Goal: Task Accomplishment & Management: Manage account settings

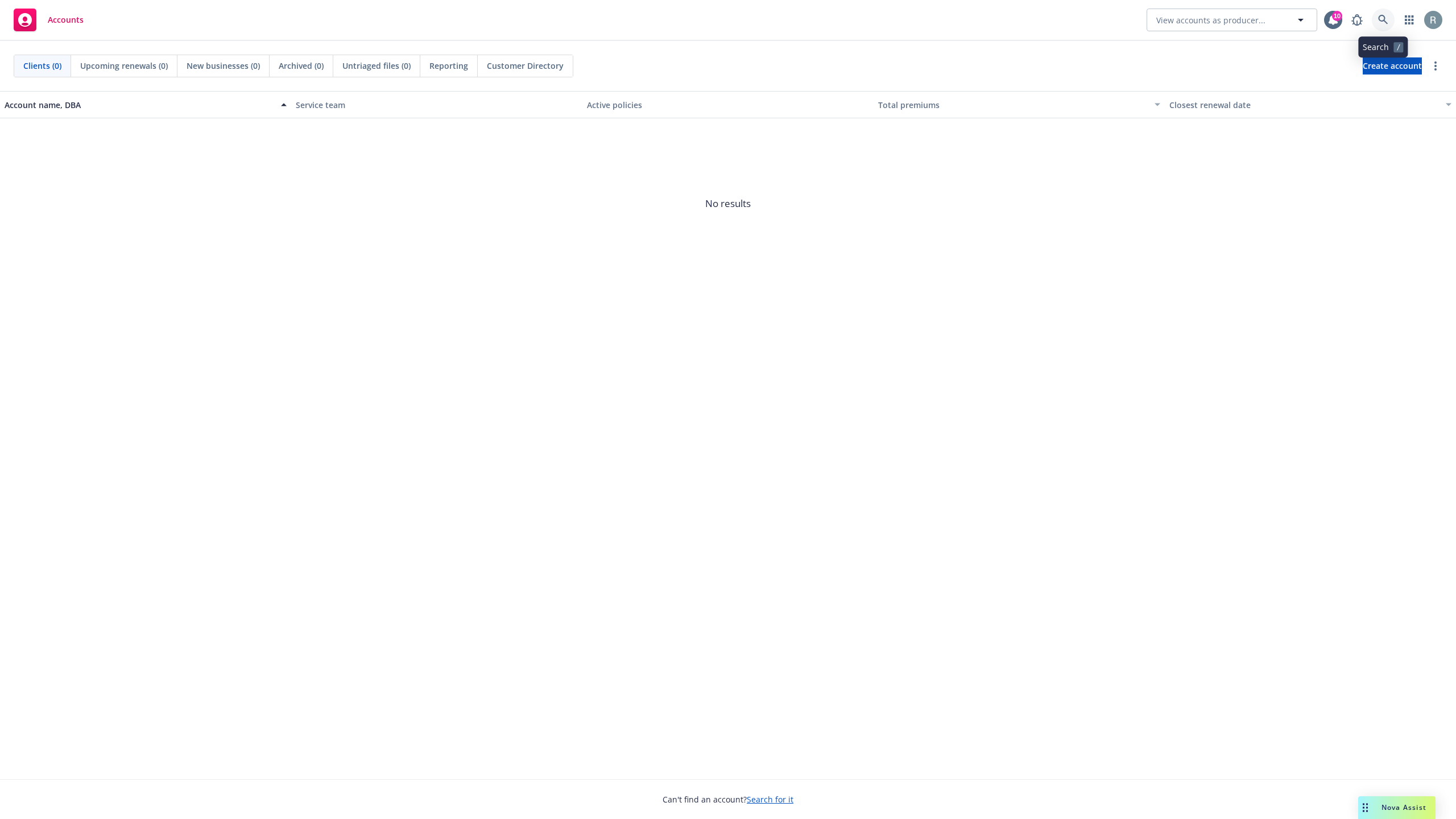
click at [1380, 17] on icon at bounding box center [1384, 20] width 10 height 10
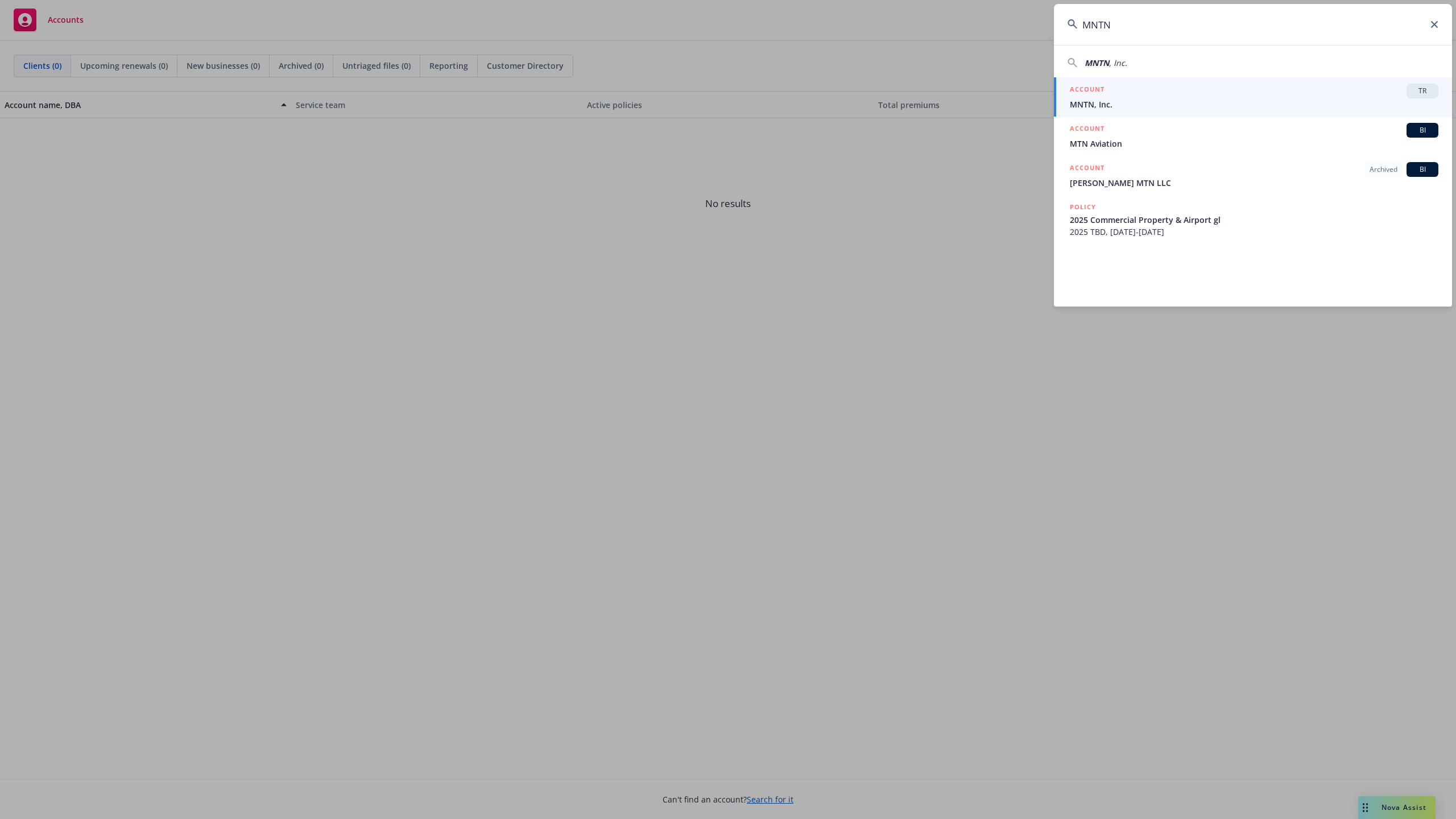
type input "MNTN"
click at [1242, 103] on span "MNTN, Inc." at bounding box center [1254, 104] width 369 height 12
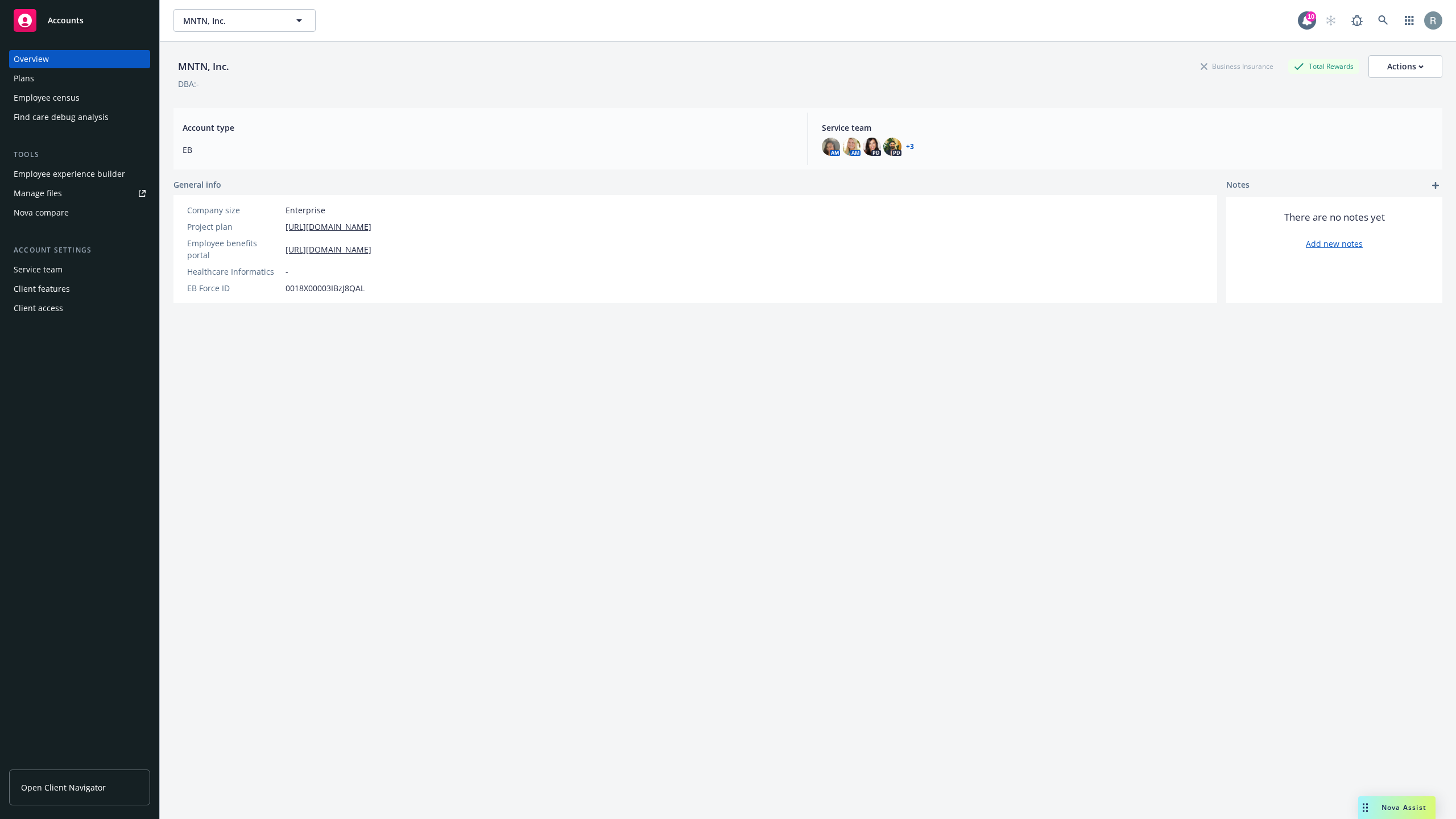
click at [41, 178] on div "Employee experience builder" at bounding box center [70, 174] width 112 height 18
click at [52, 96] on div "Employee census" at bounding box center [47, 98] width 66 height 18
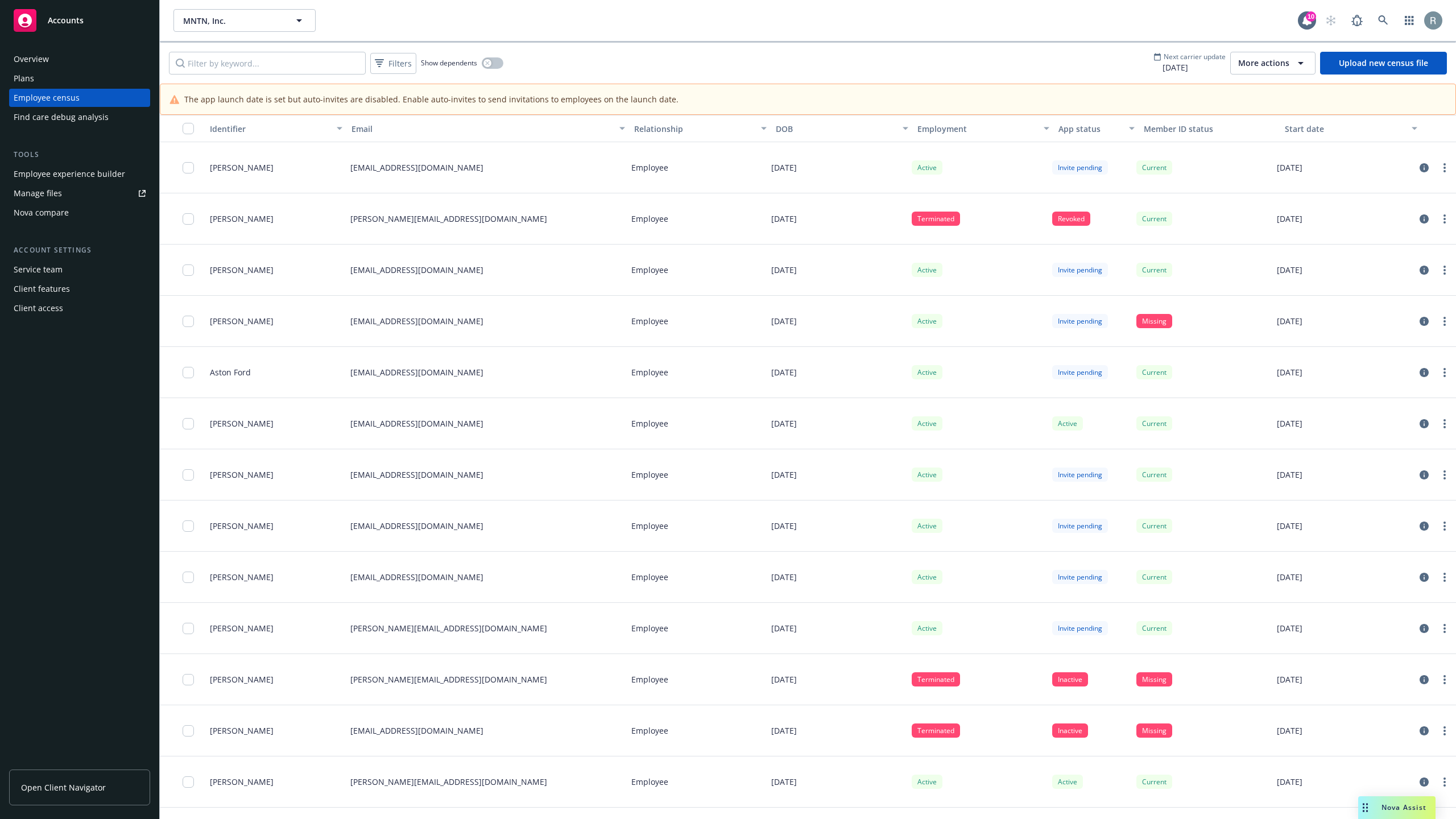
click at [1253, 70] on div "More actions" at bounding box center [1273, 63] width 69 height 14
click at [404, 59] on span "Filters" at bounding box center [400, 63] width 23 height 12
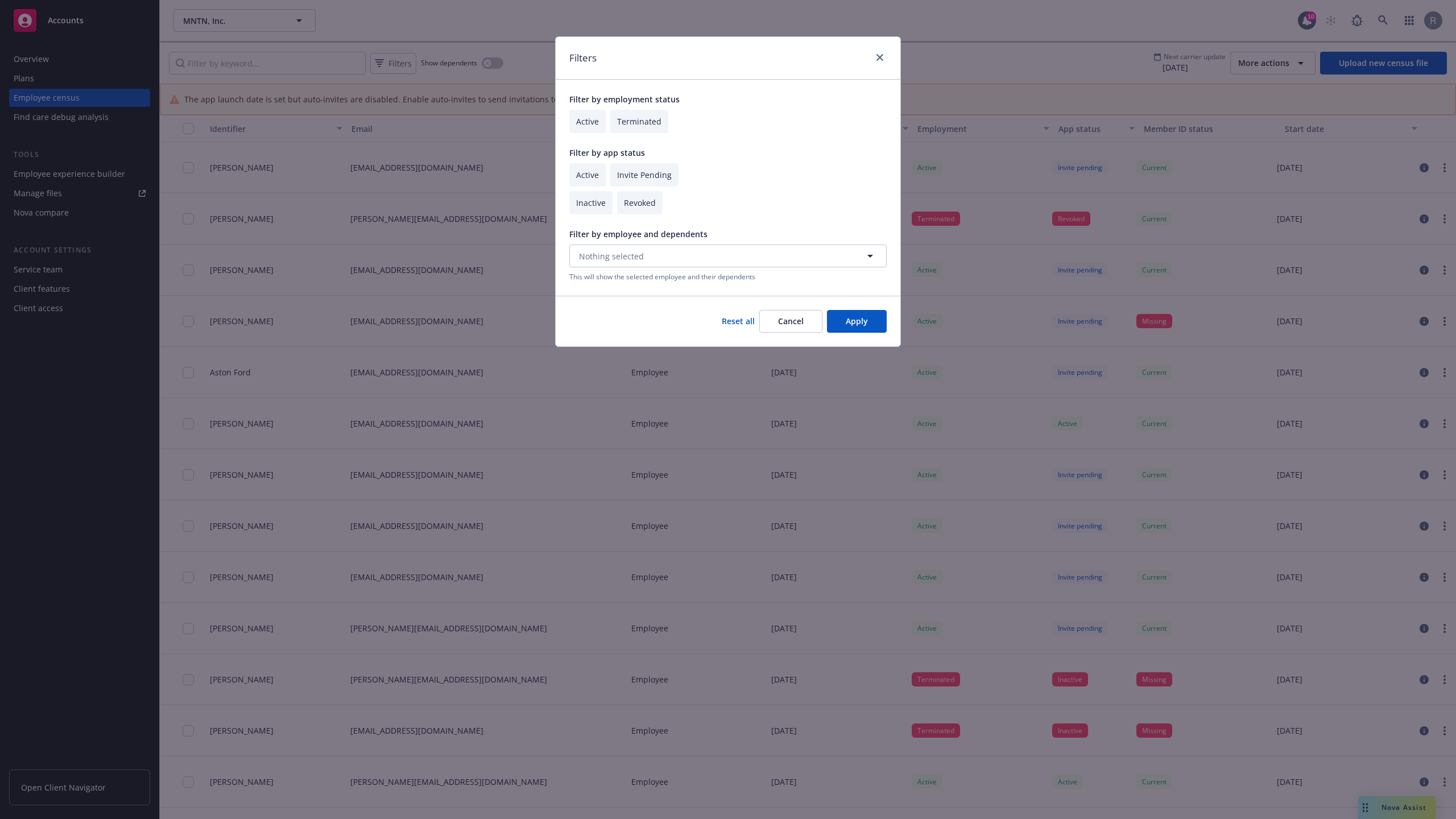
click at [592, 129] on input "checkbox" at bounding box center [587, 121] width 36 height 23
checkbox input "true"
click at [848, 323] on button "Apply" at bounding box center [857, 321] width 60 height 23
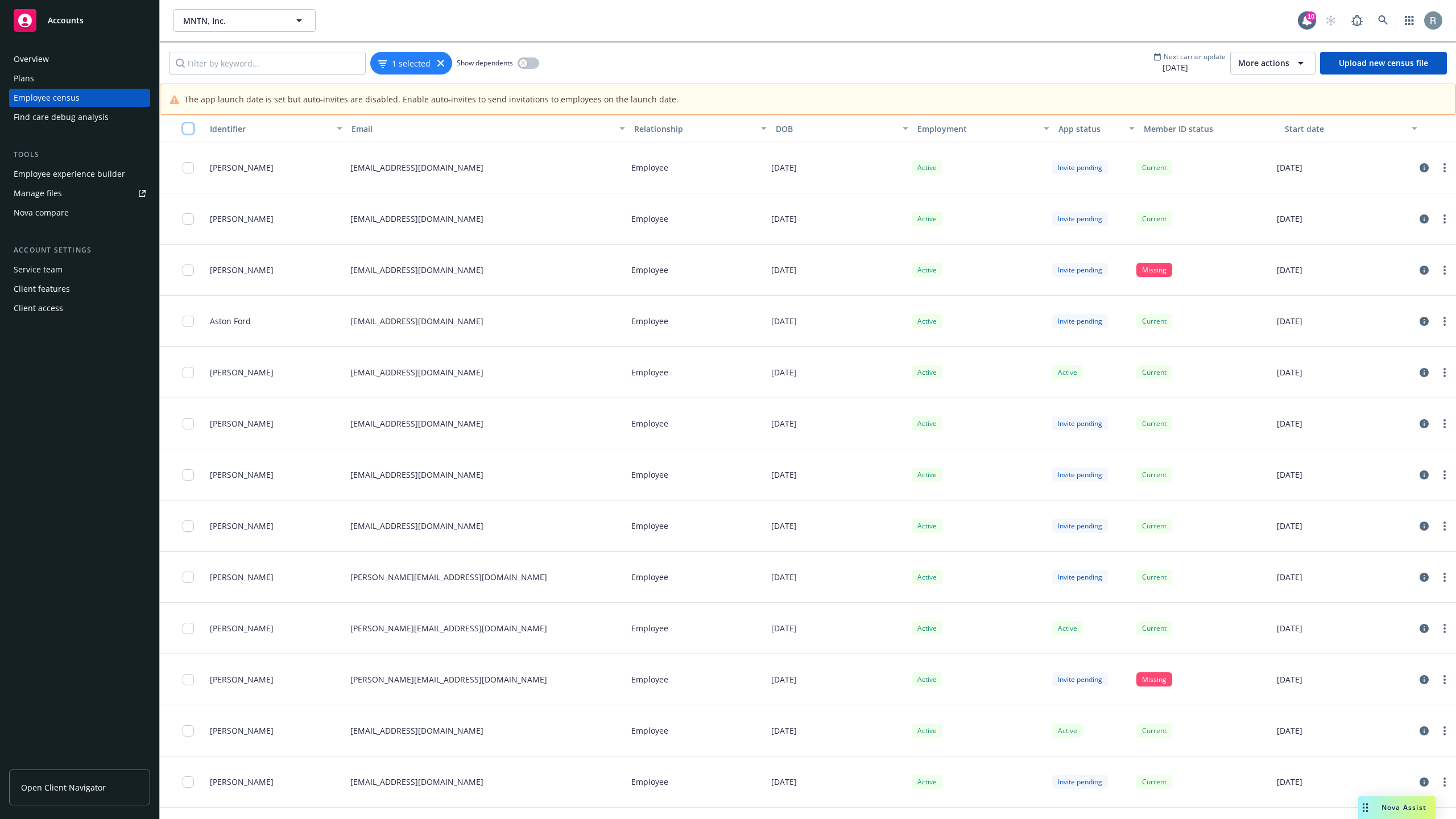
click at [190, 132] on input "checkbox" at bounding box center [189, 129] width 11 height 11
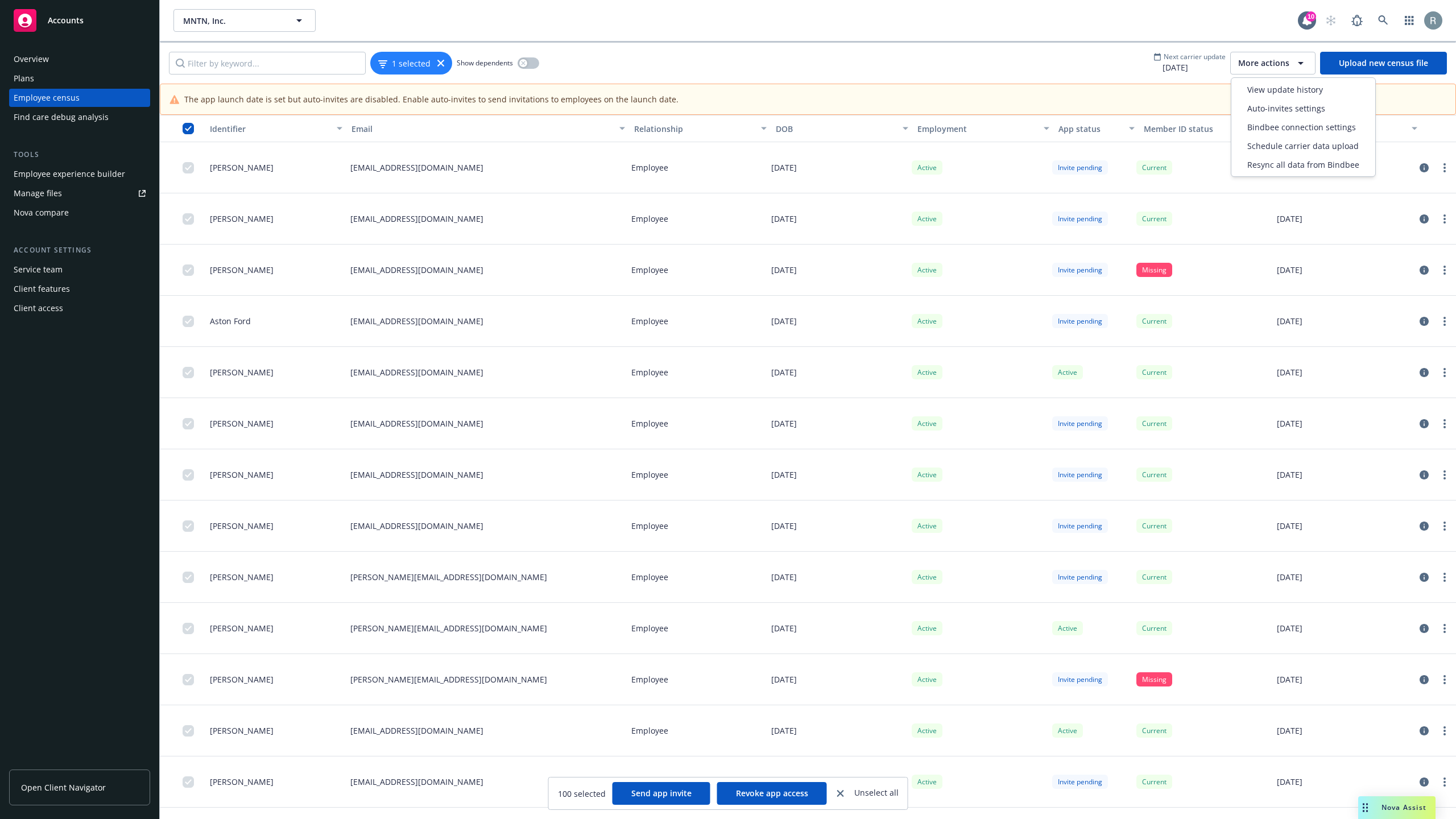
click at [1275, 56] on button "More actions" at bounding box center [1273, 63] width 85 height 23
click at [187, 129] on input "checkbox" at bounding box center [189, 129] width 11 height 11
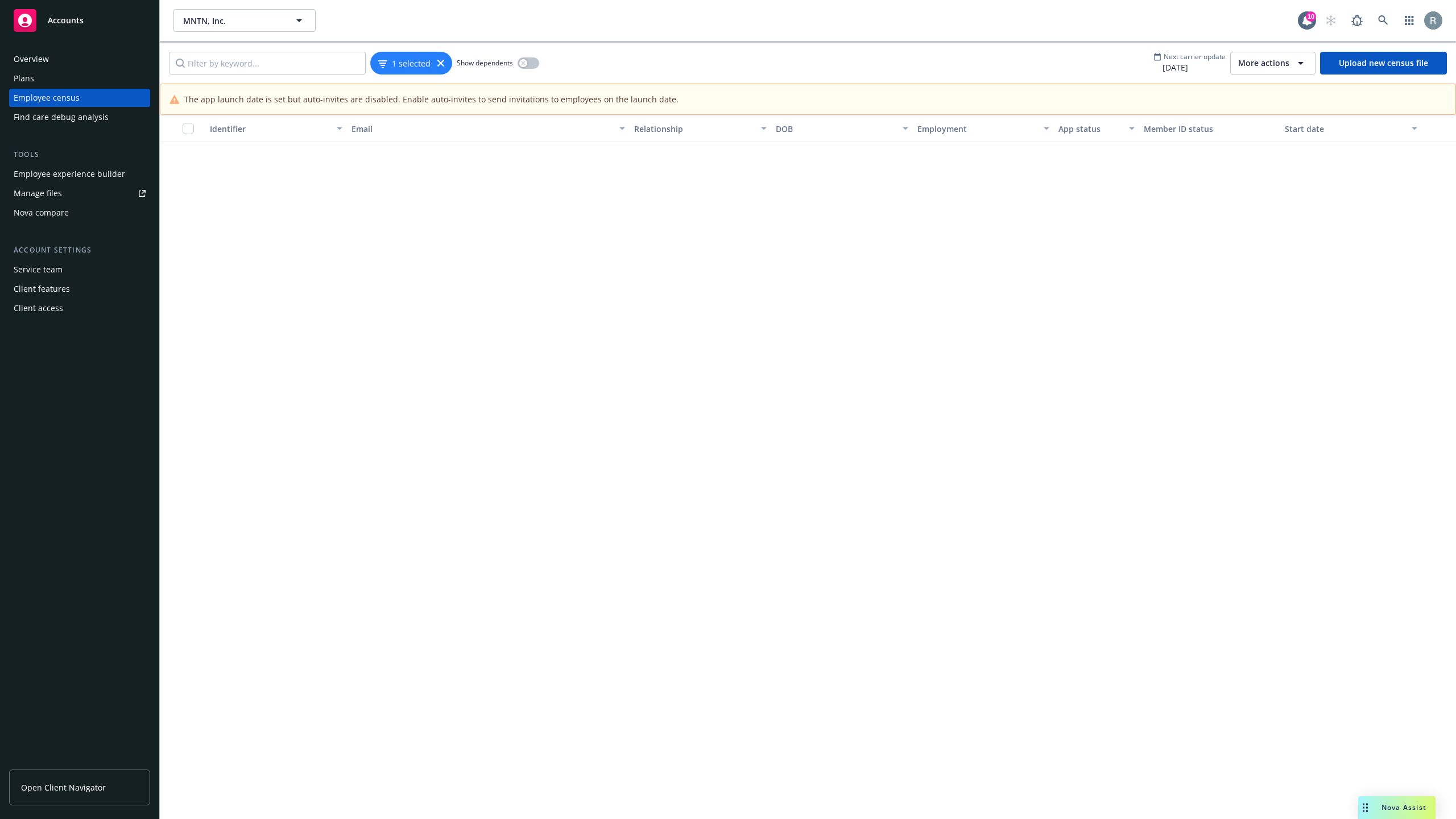
scroll to position [25525, 0]
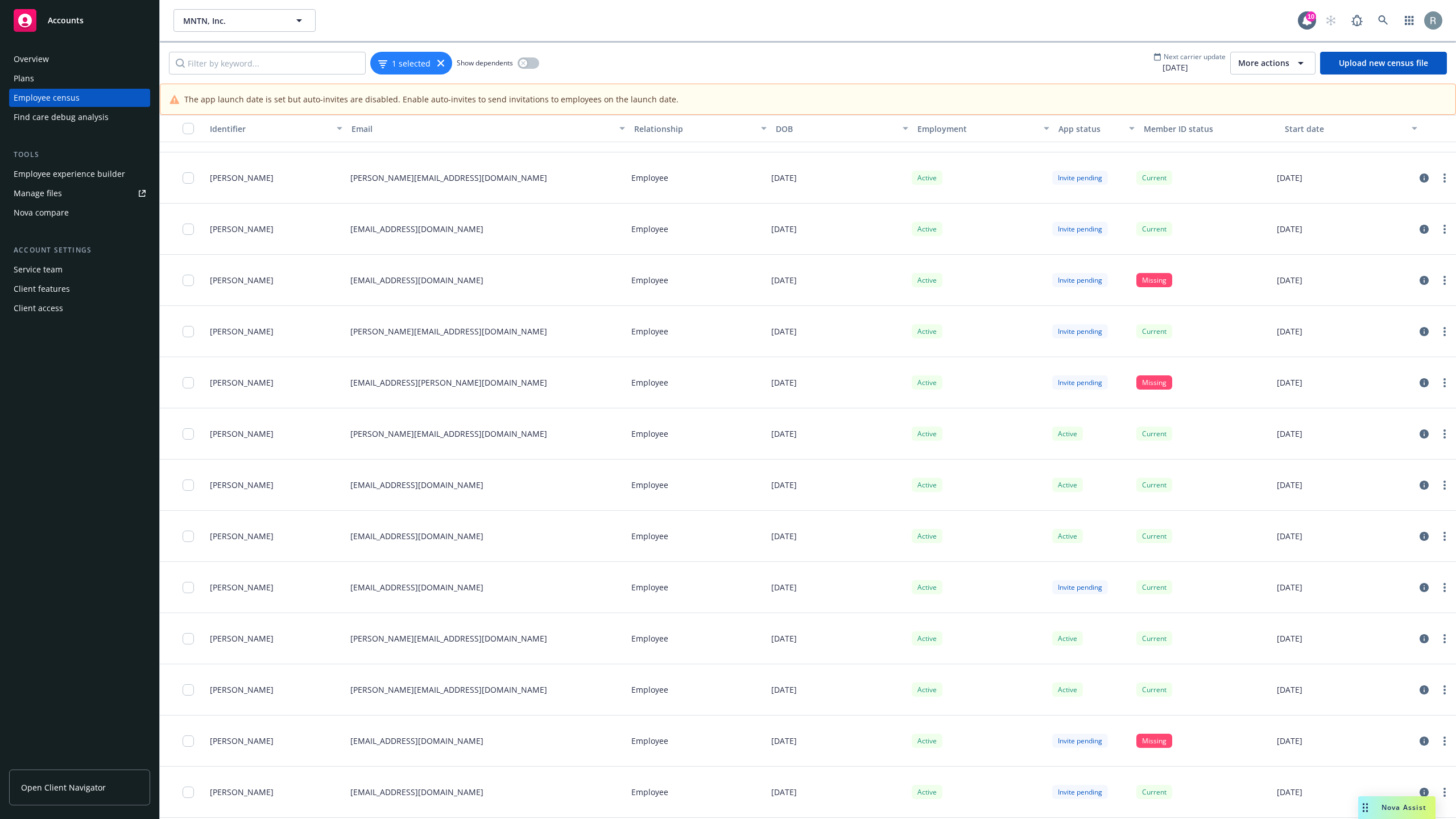
click at [1265, 69] on div "More actions" at bounding box center [1273, 63] width 69 height 14
click at [189, 126] on input "checkbox" at bounding box center [189, 129] width 11 height 11
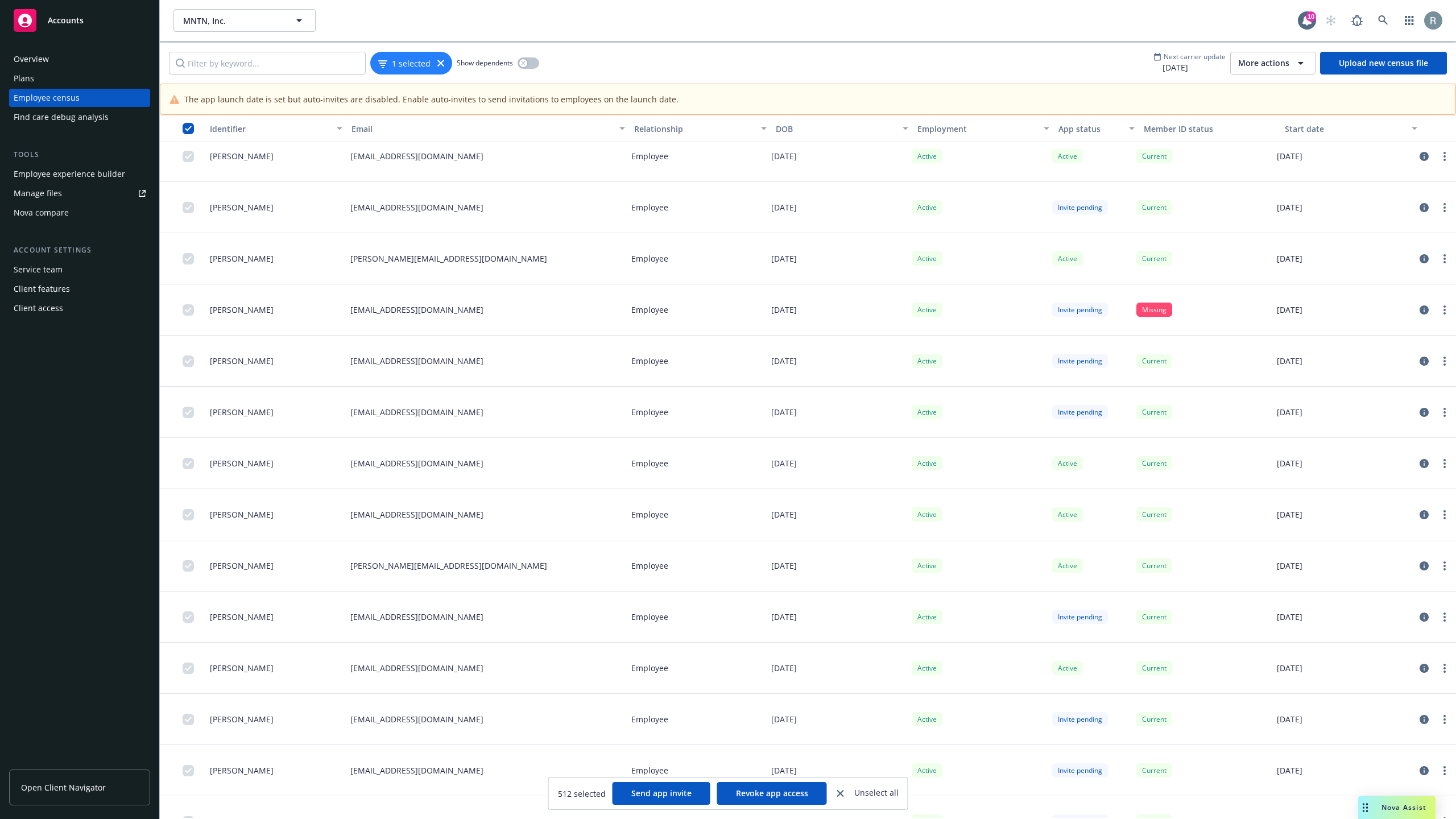
scroll to position [392, 0]
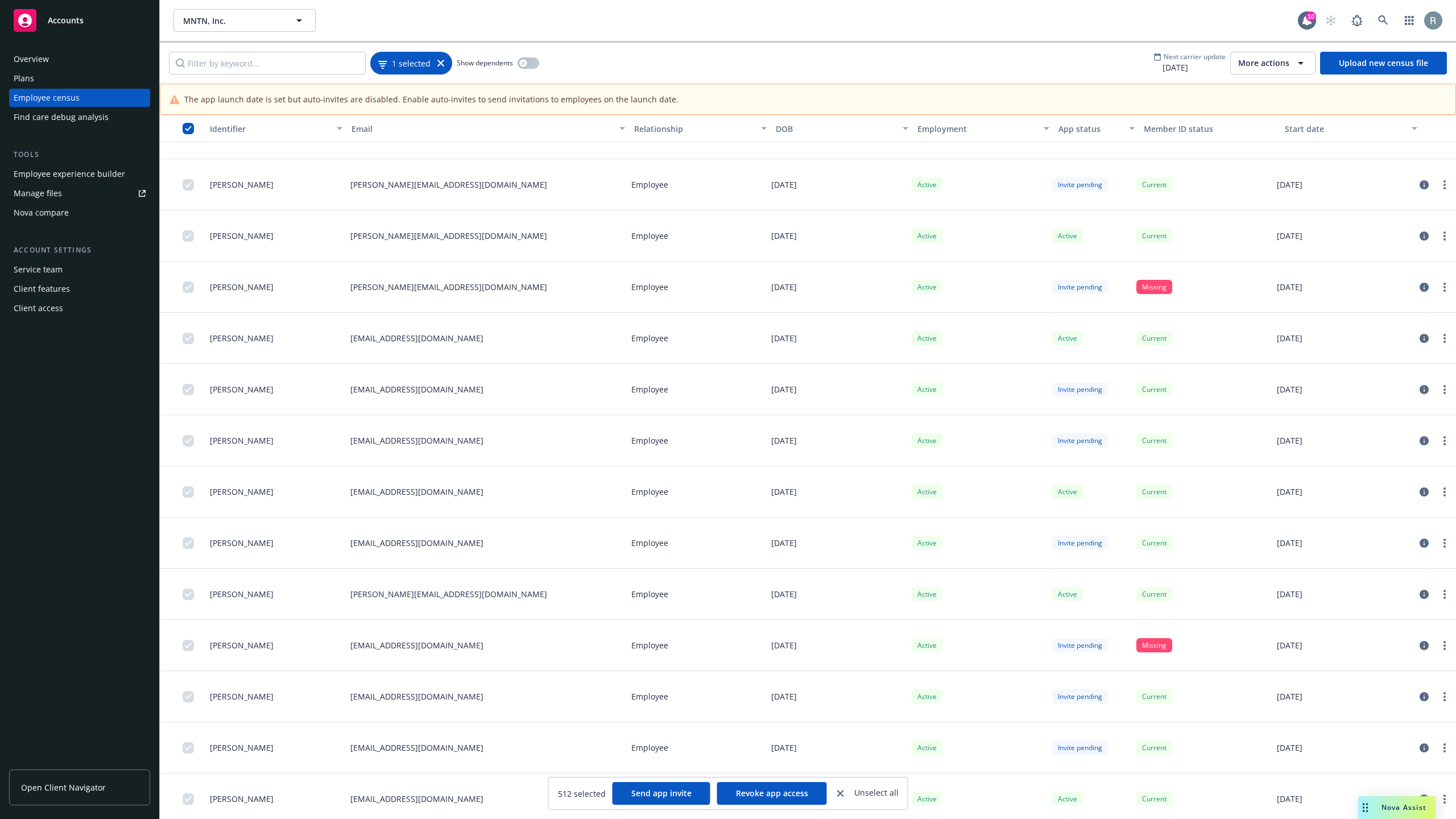
click at [400, 63] on span "1 selected" at bounding box center [411, 63] width 39 height 12
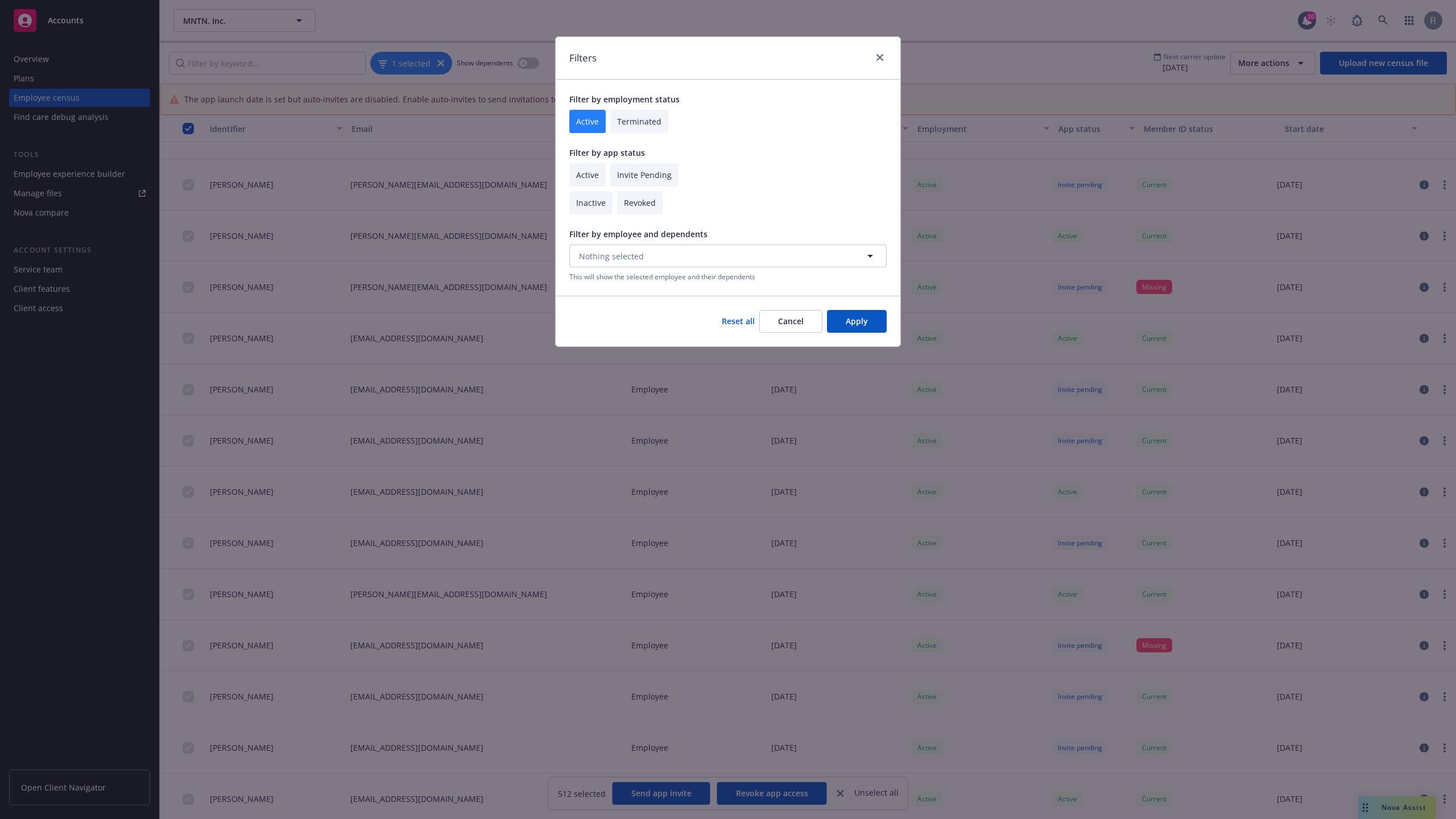
click at [584, 176] on input "checkbox" at bounding box center [587, 174] width 36 height 23
checkbox input "true"
click at [844, 324] on button "Apply" at bounding box center [857, 321] width 60 height 23
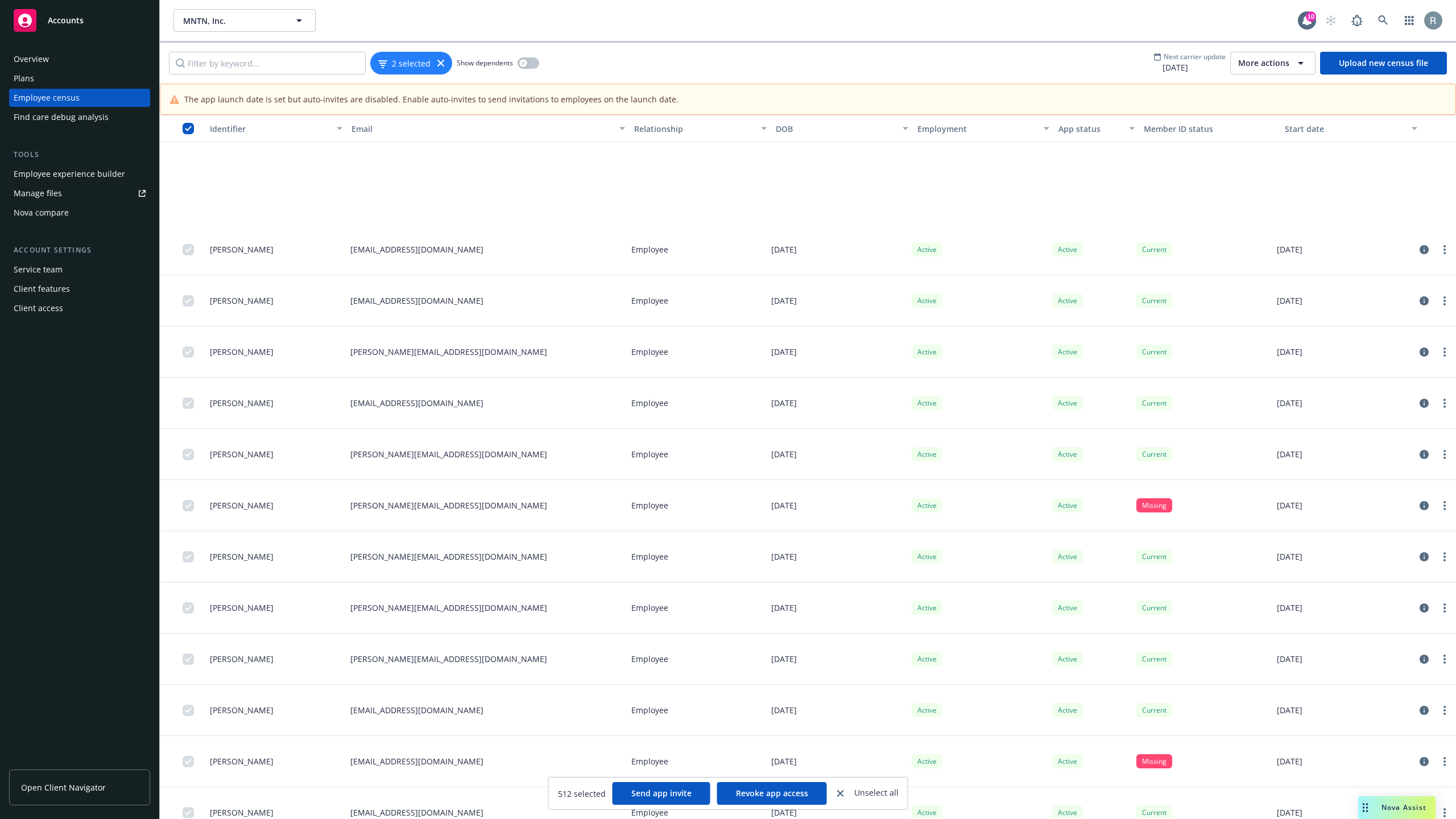
scroll to position [7103, 0]
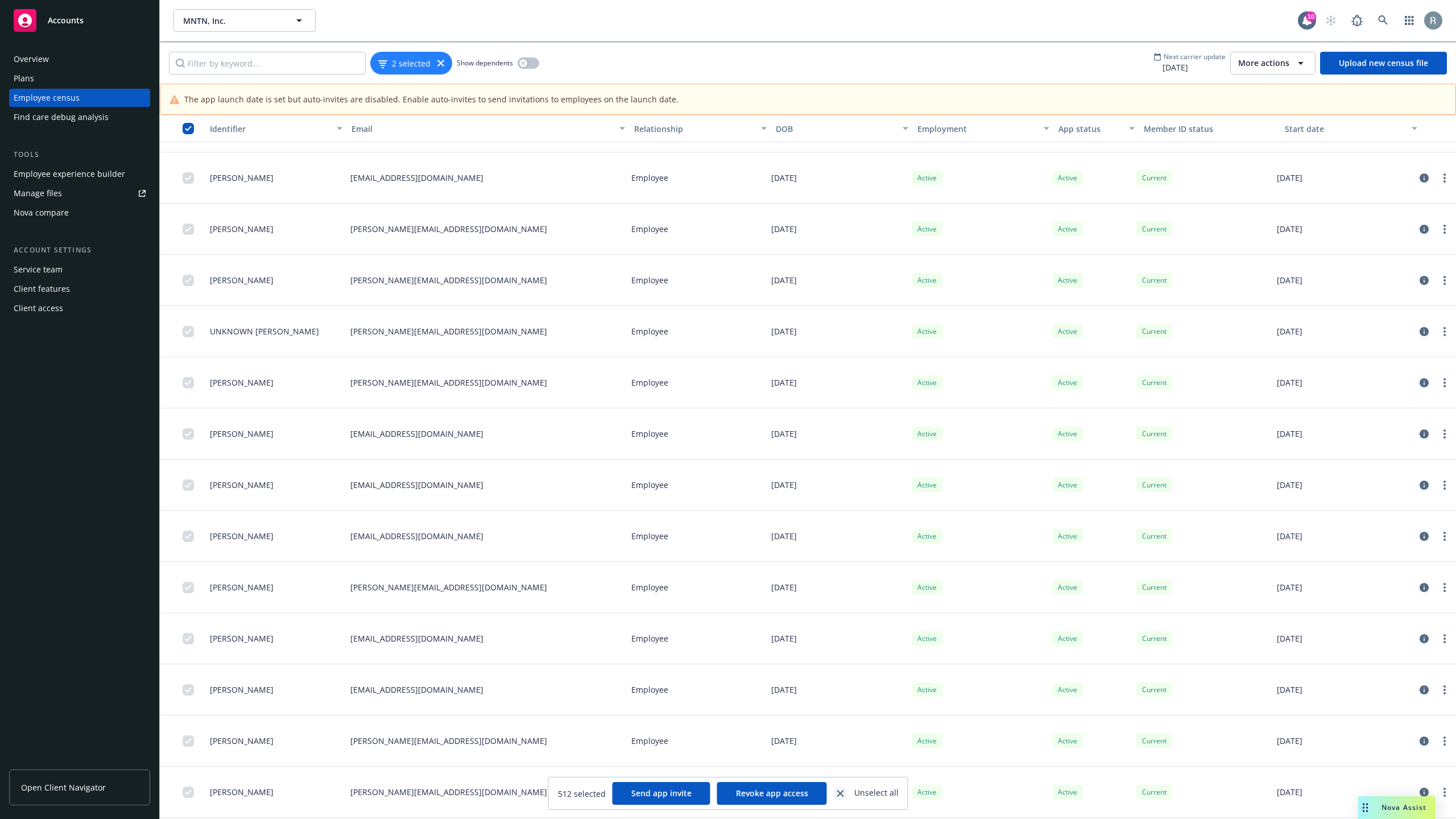
click at [843, 793] on icon "close" at bounding box center [840, 793] width 7 height 7
click at [189, 132] on input "checkbox" at bounding box center [189, 129] width 11 height 11
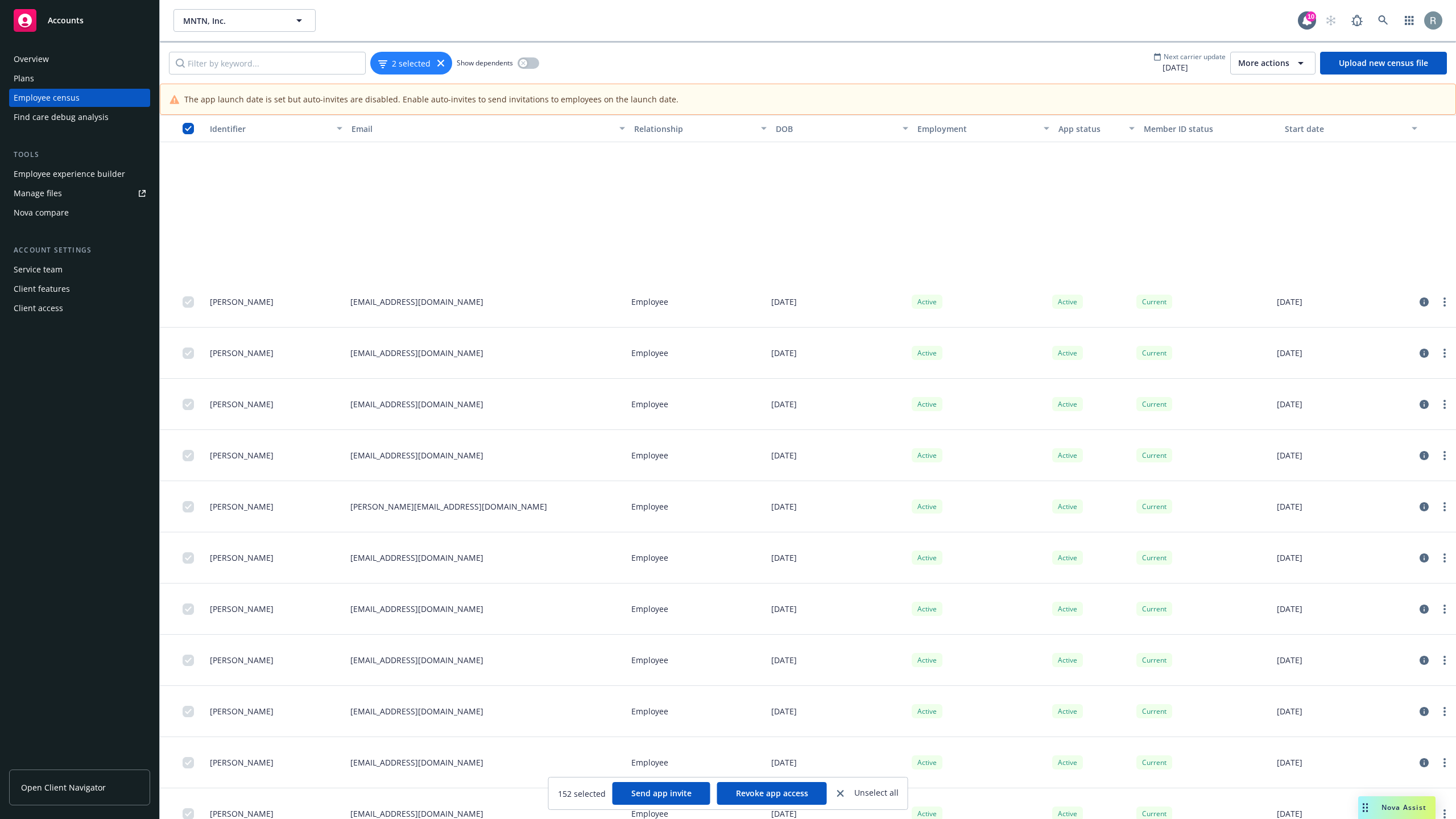
scroll to position [0, 0]
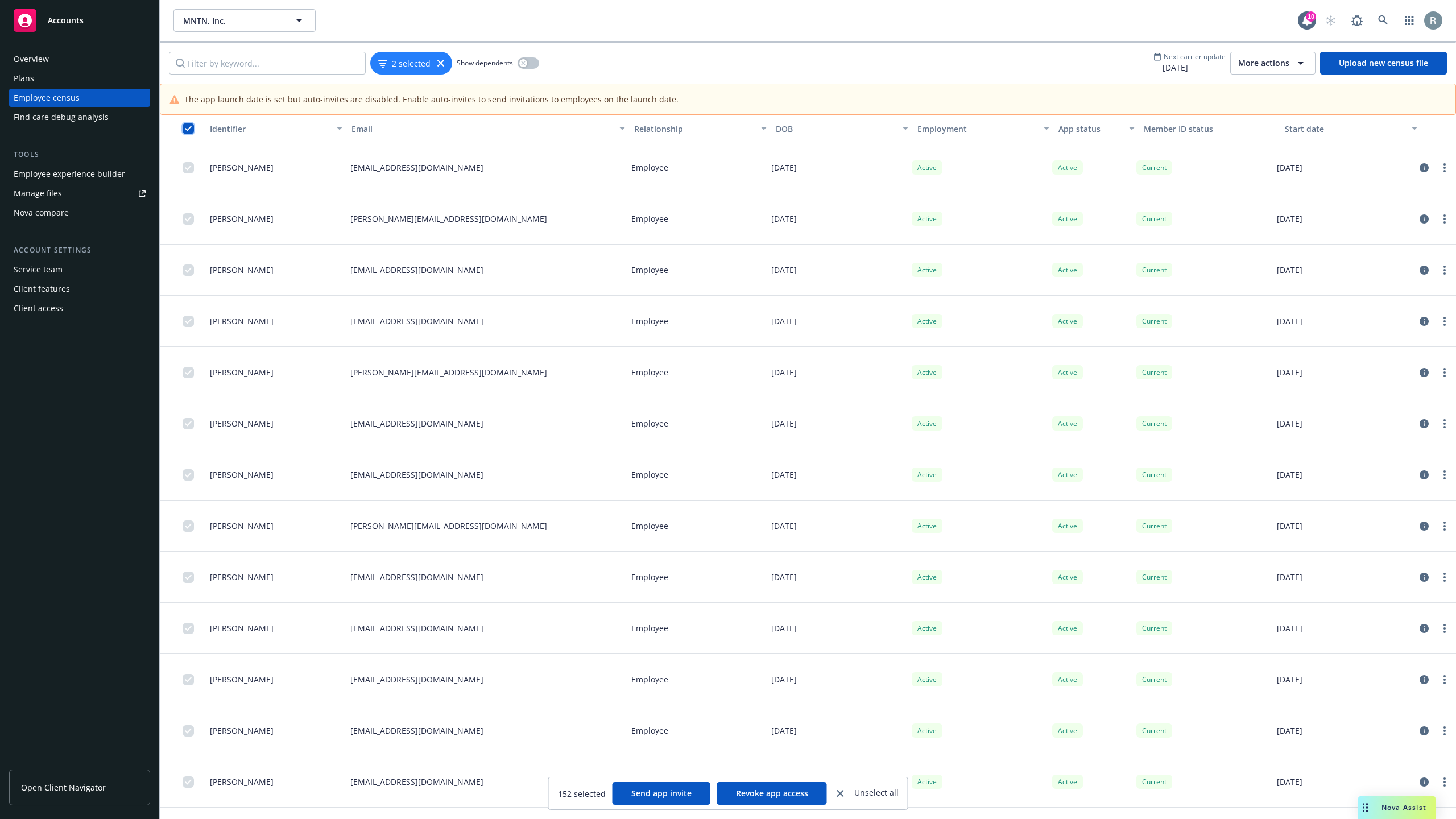
click at [187, 129] on input "checkbox" at bounding box center [189, 129] width 11 height 11
click at [438, 65] on icon at bounding box center [440, 63] width 7 height 7
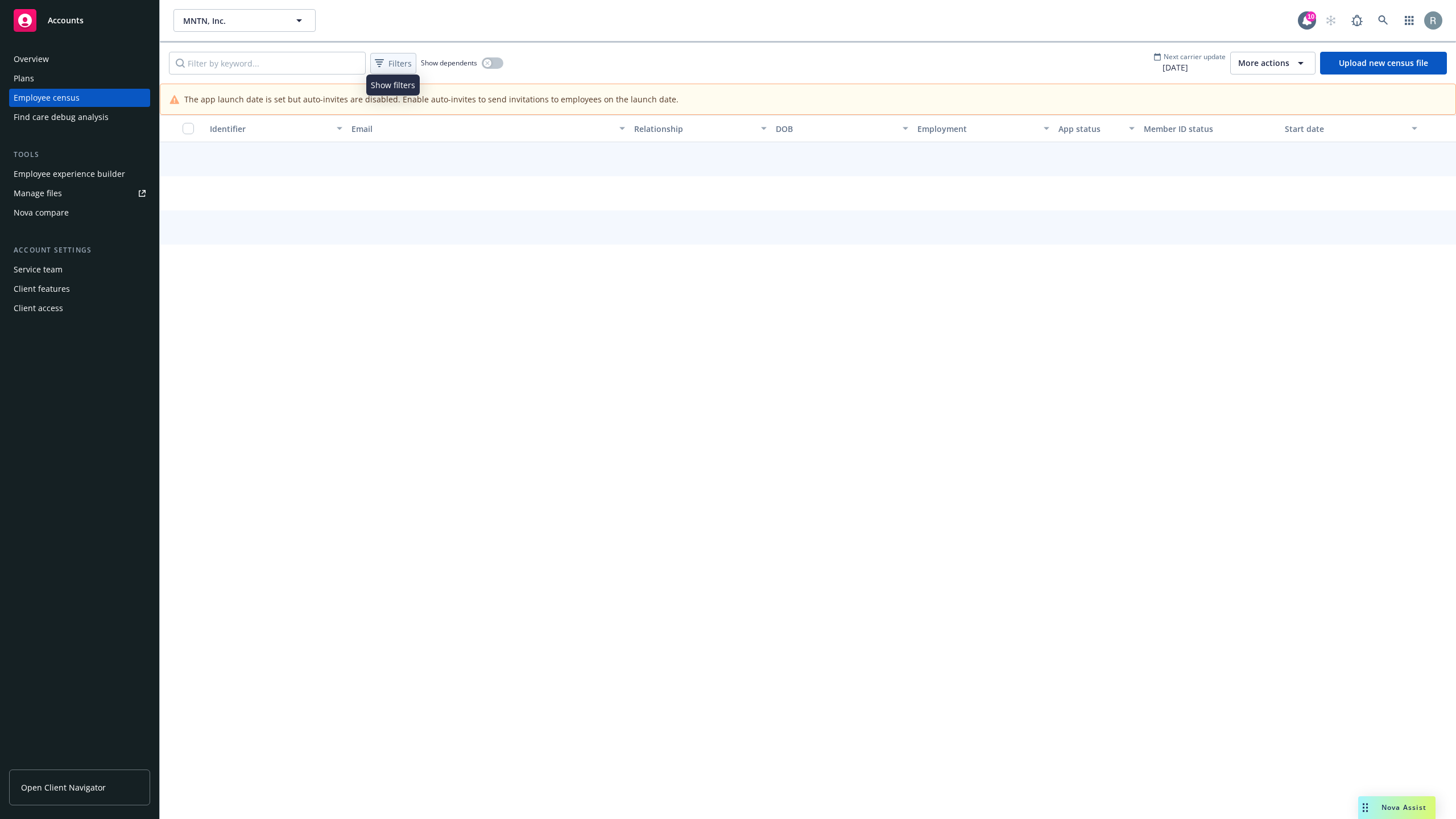
click at [404, 63] on span "Filters" at bounding box center [400, 63] width 23 height 12
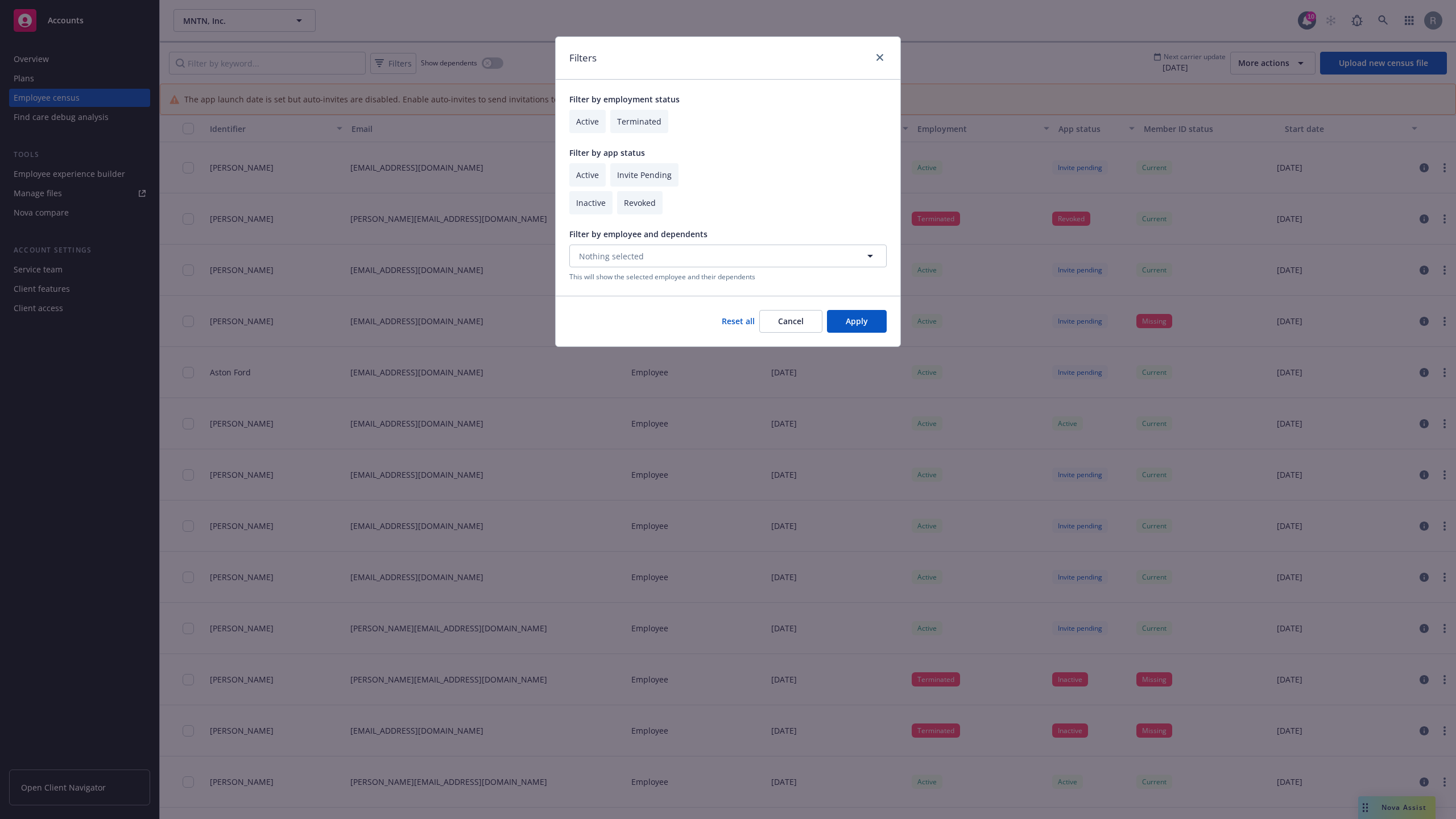
click at [596, 176] on input "checkbox" at bounding box center [587, 174] width 36 height 23
checkbox input "true"
click at [864, 323] on button "Apply" at bounding box center [857, 321] width 60 height 23
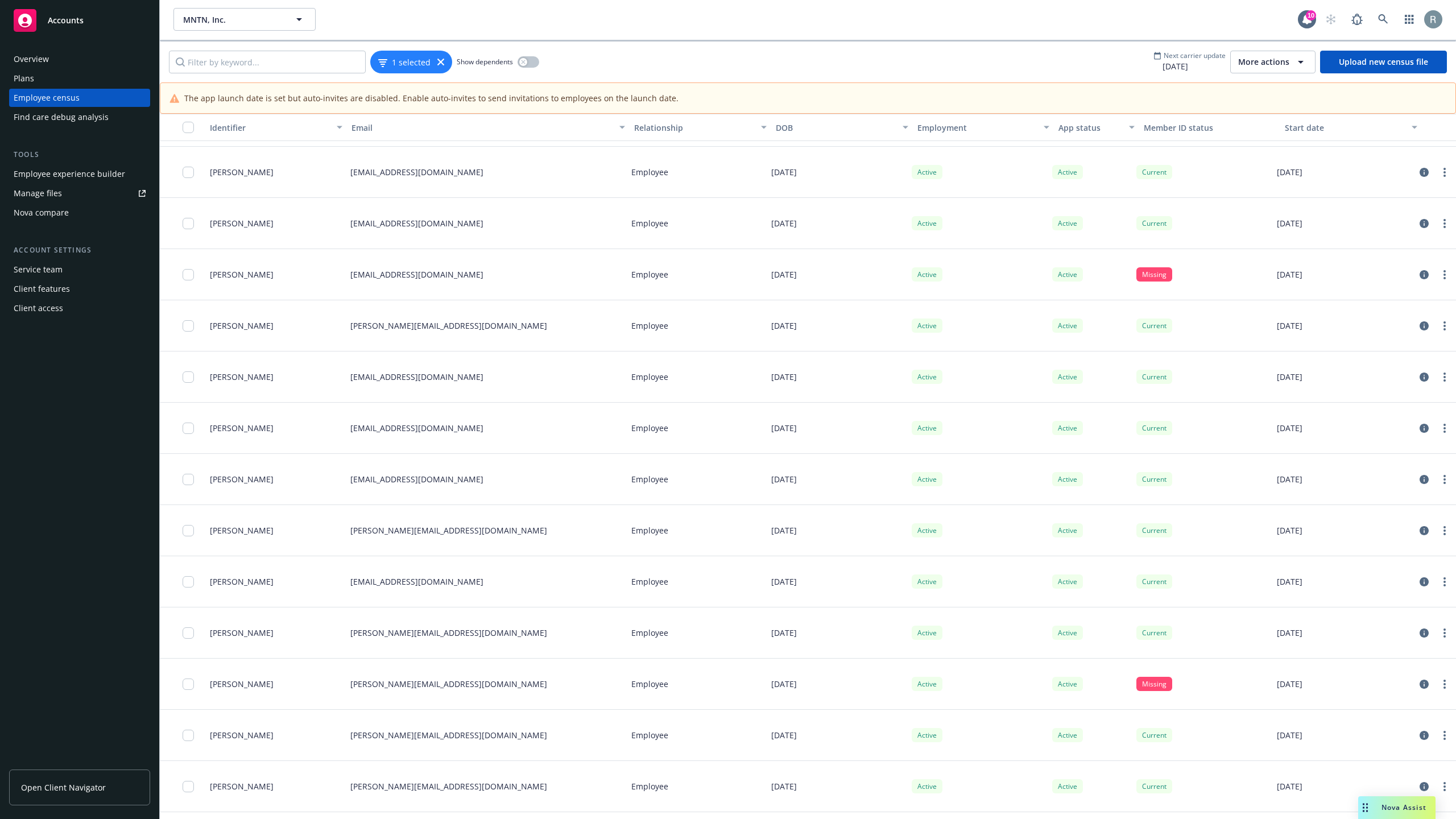
scroll to position [7101, 0]
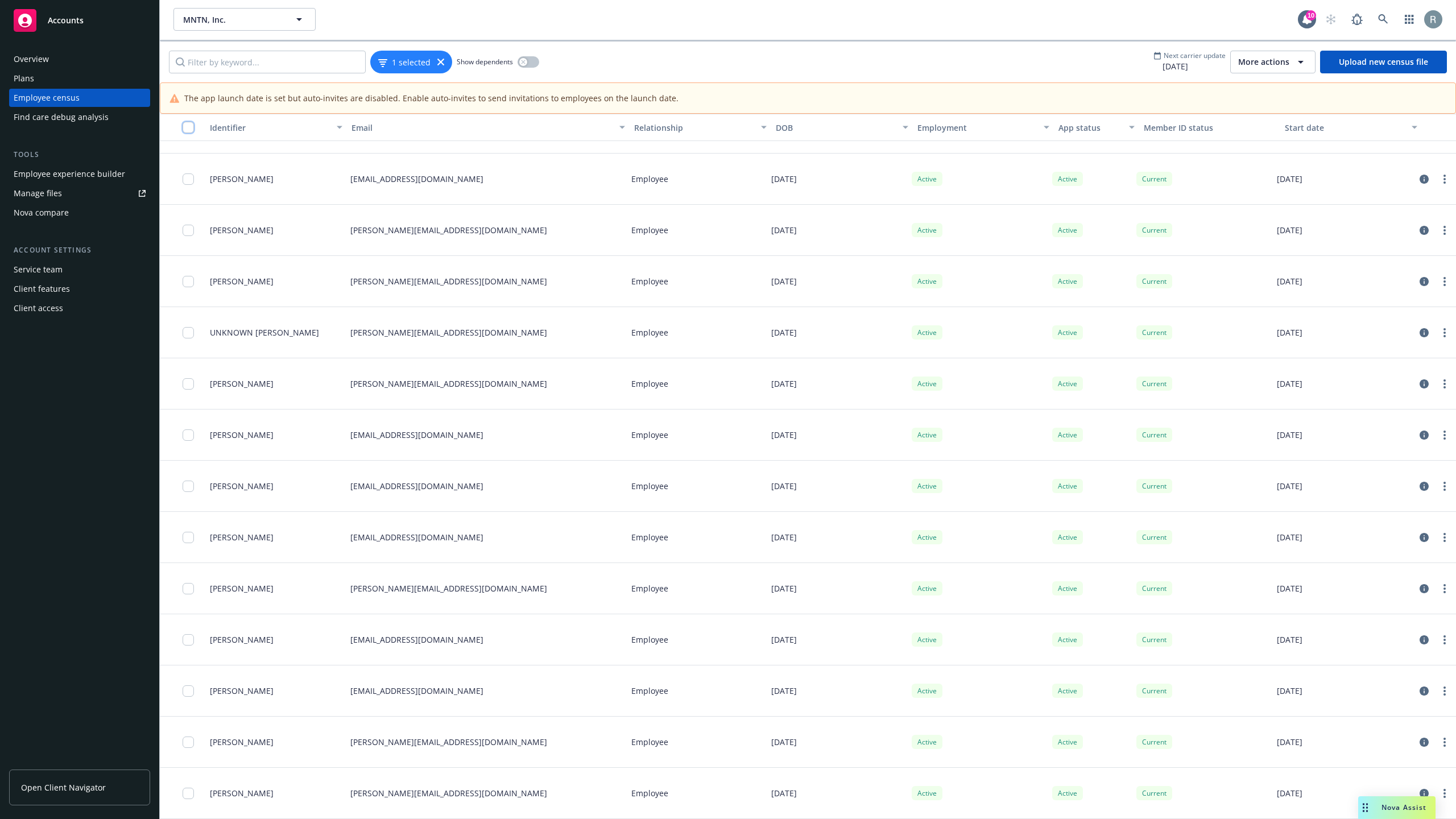
click at [190, 129] on input "checkbox" at bounding box center [189, 128] width 11 height 11
click at [441, 60] on icon at bounding box center [440, 62] width 7 height 7
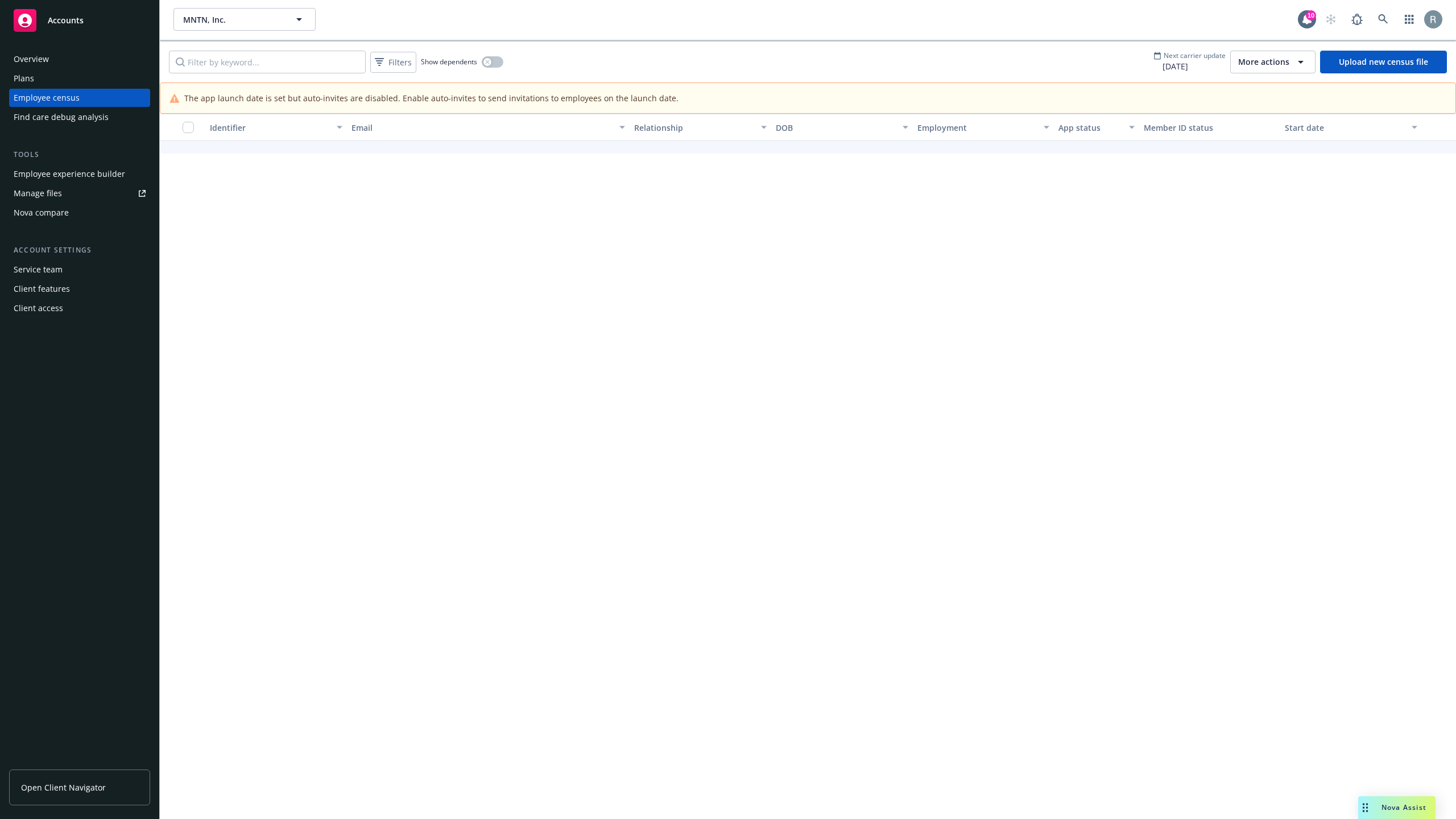
scroll to position [4439, 0]
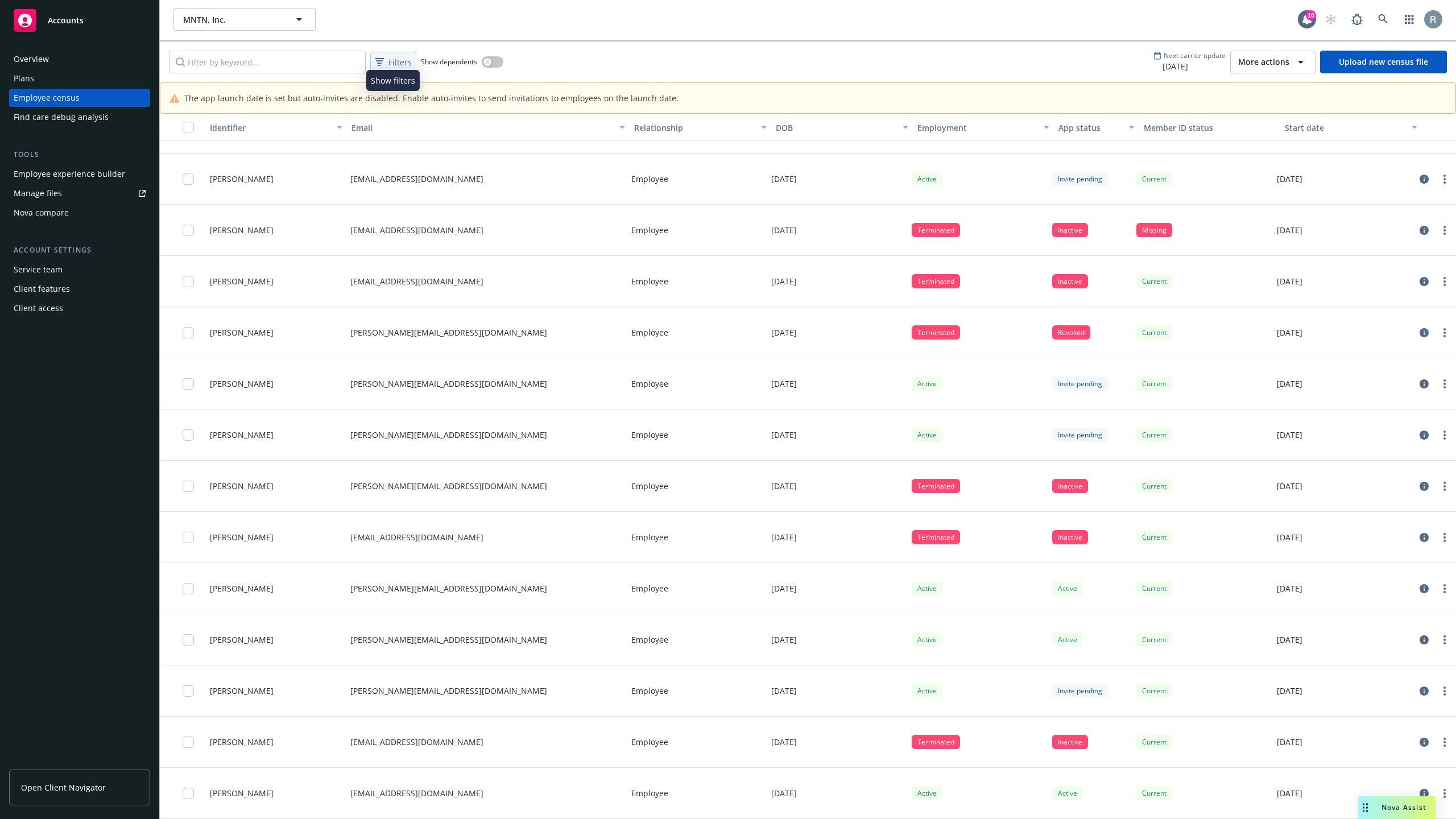
click at [402, 60] on span "Filters" at bounding box center [400, 62] width 23 height 12
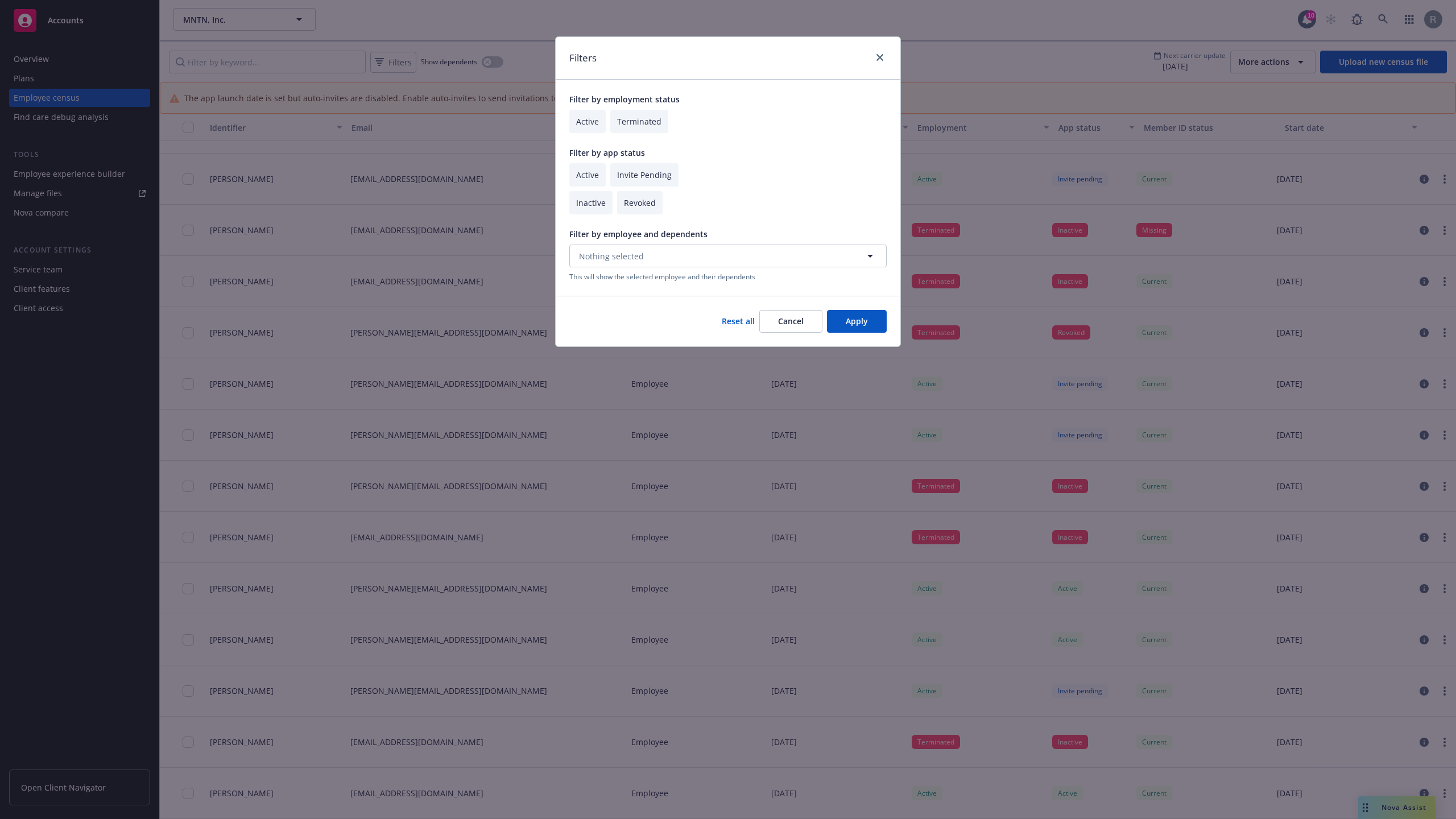
click at [590, 169] on input "checkbox" at bounding box center [587, 174] width 36 height 23
checkbox input "true"
click at [585, 122] on input "checkbox" at bounding box center [587, 121] width 36 height 23
checkbox input "true"
click at [850, 326] on button "Apply" at bounding box center [857, 321] width 60 height 23
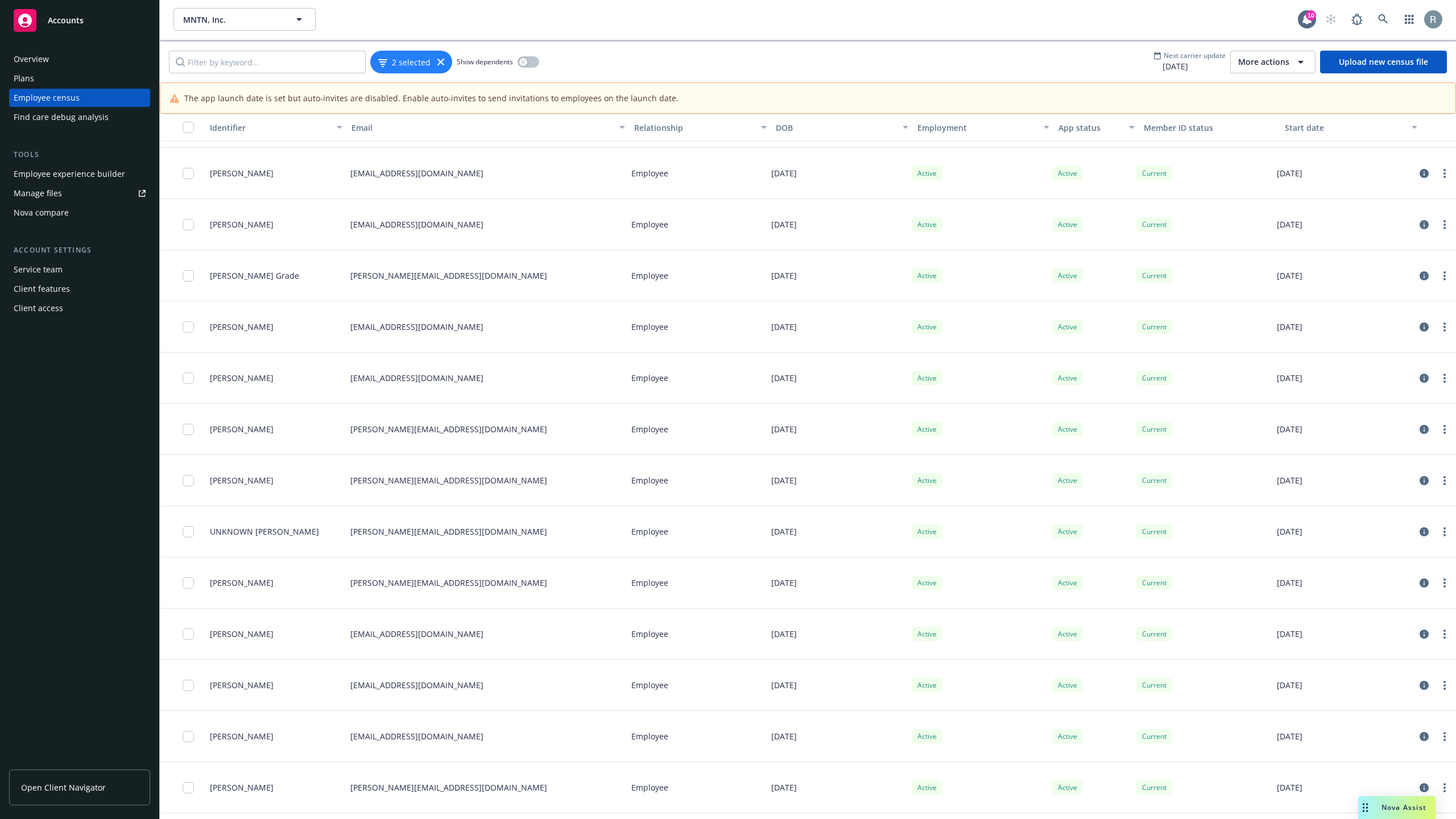
scroll to position [7101, 0]
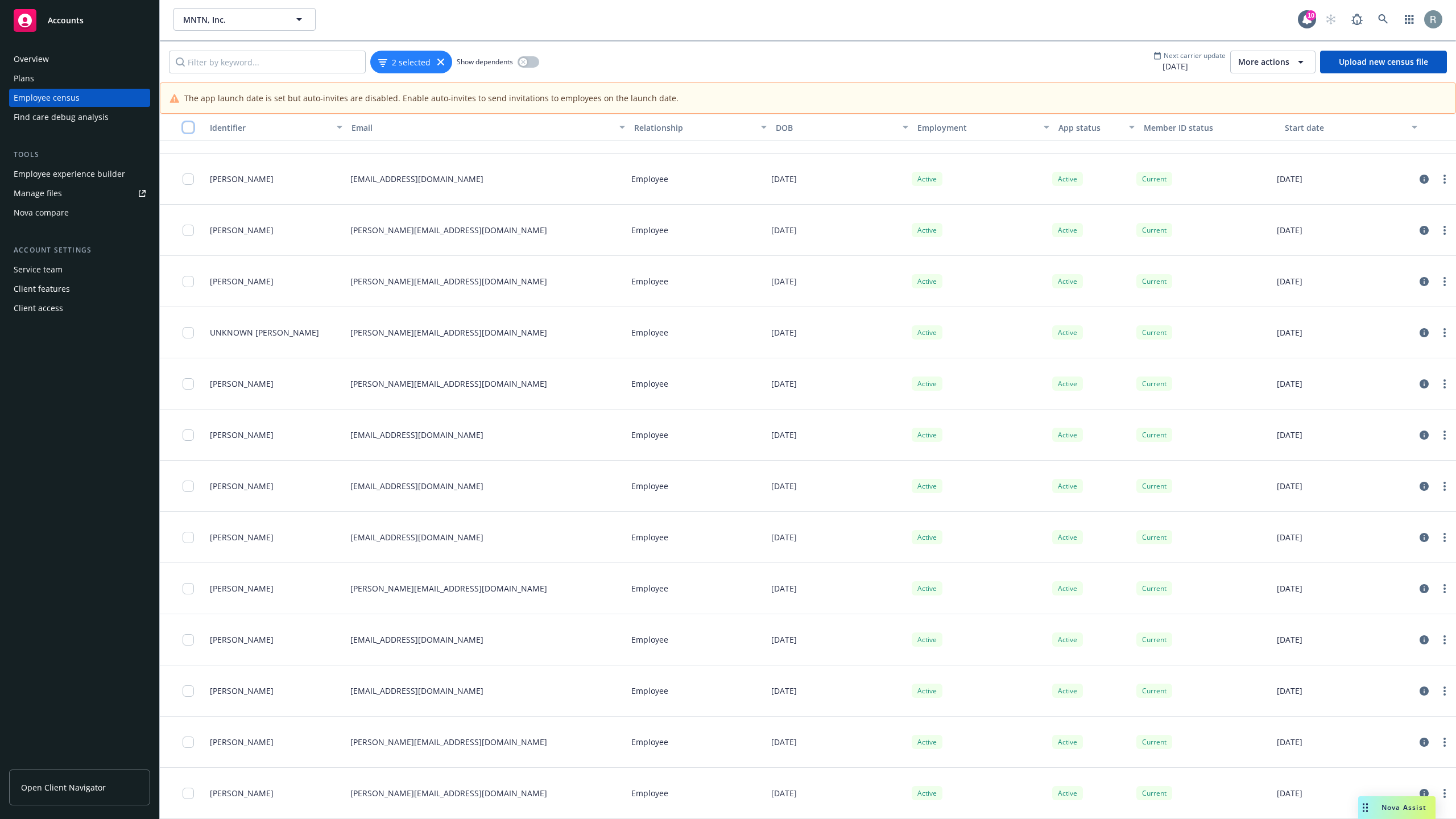
click at [190, 124] on input "checkbox" at bounding box center [189, 128] width 11 height 11
click at [1073, 128] on div "App status" at bounding box center [1090, 128] width 63 height 12
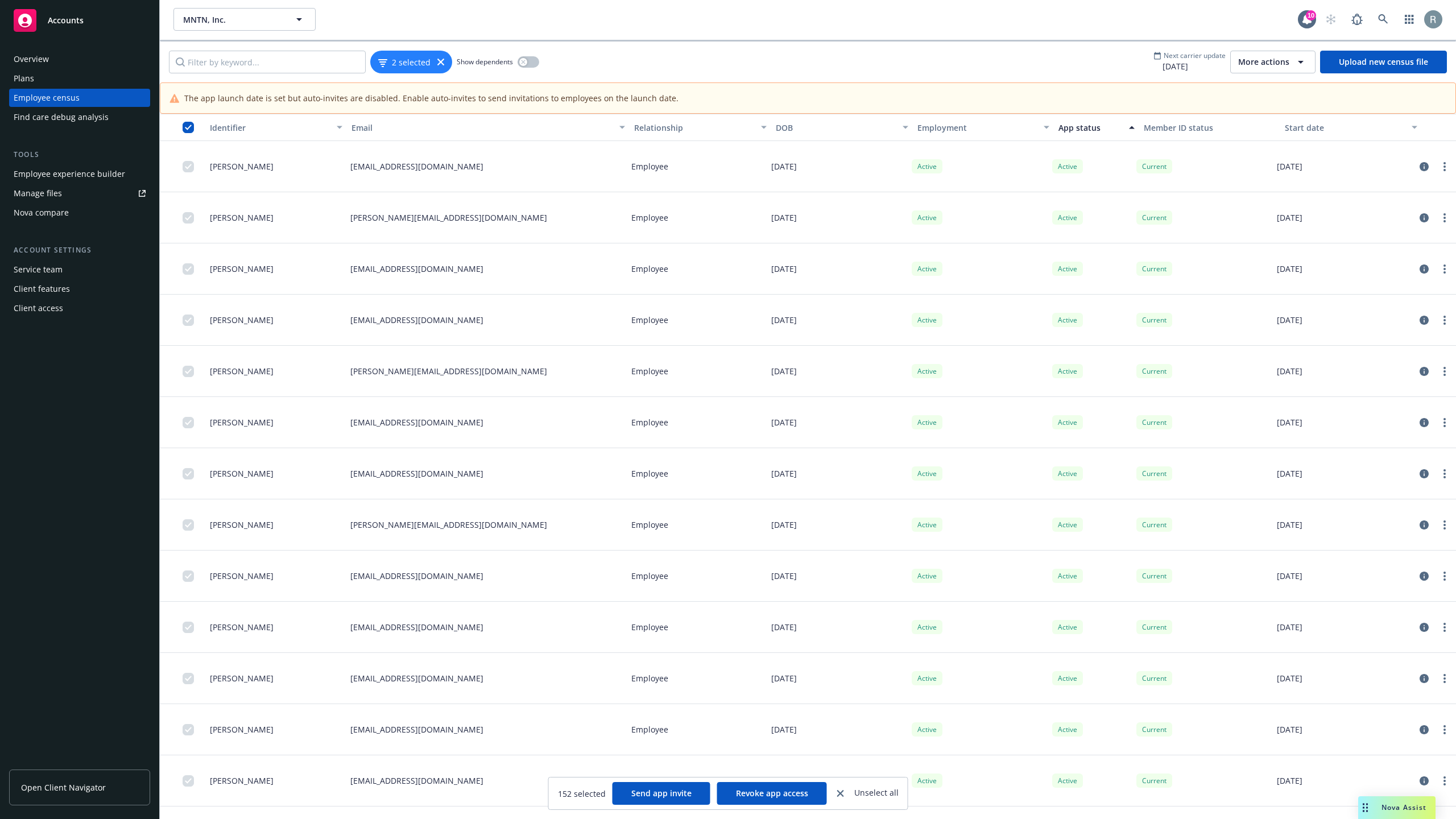
scroll to position [0, 0]
